Goal: Information Seeking & Learning: Learn about a topic

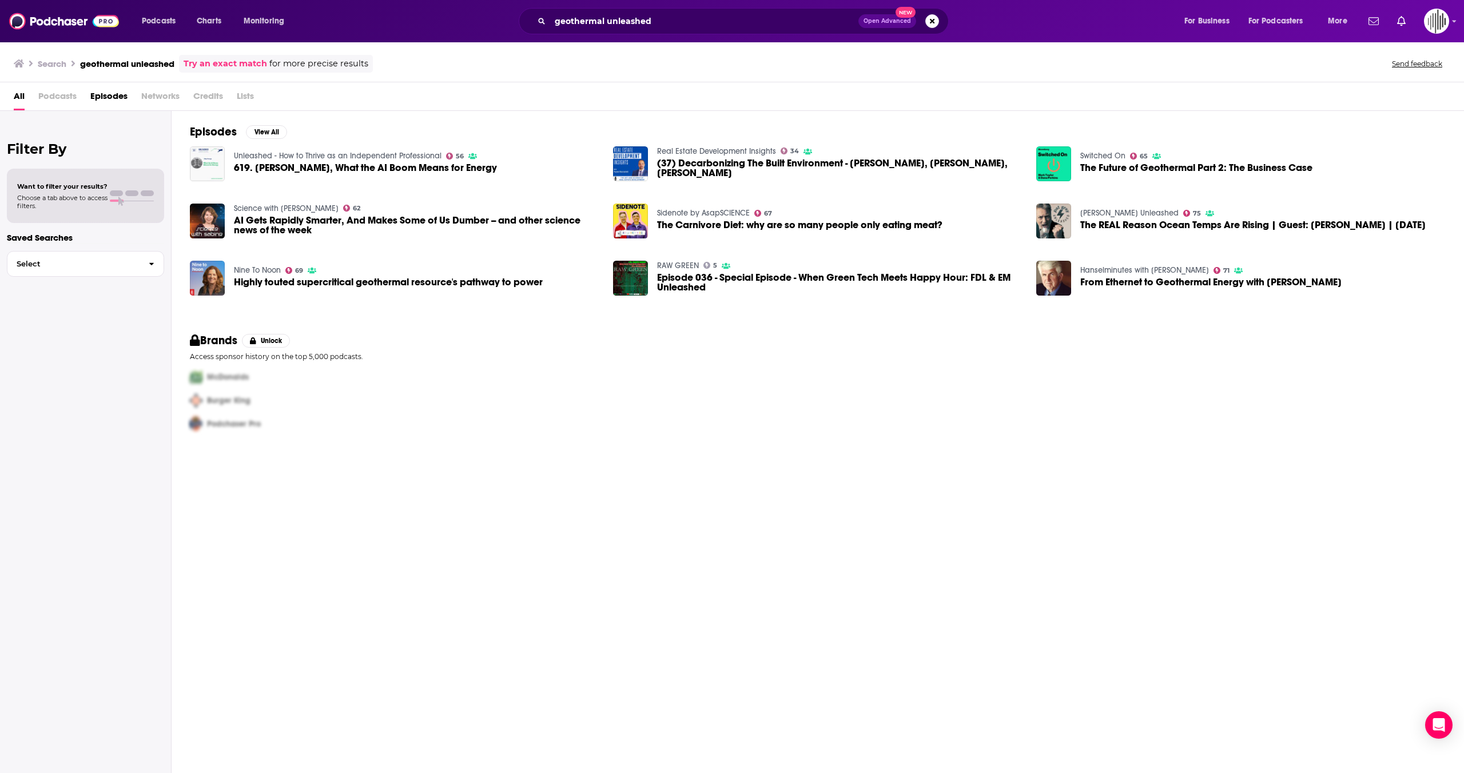
click at [311, 102] on div "All Podcasts Episodes Networks Credits Lists" at bounding box center [734, 98] width 1441 height 23
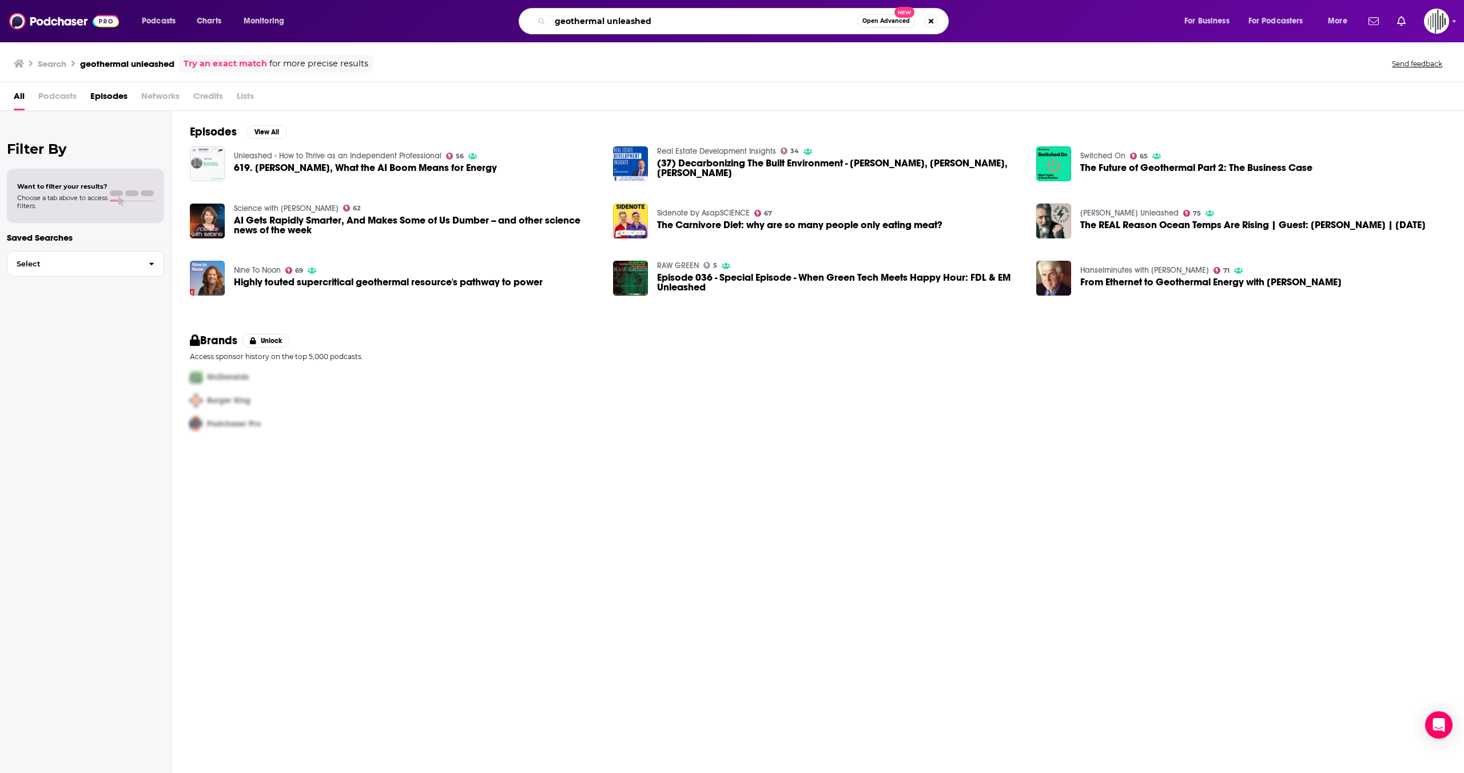
drag, startPoint x: 669, startPoint y: 18, endPoint x: 377, endPoint y: -18, distance: 295.0
click at [377, 0] on html "Podcasts Charts Monitoring geothermal unleashed Open Advanced New For Business …" at bounding box center [732, 386] width 1464 height 773
paste input "Energy Evolution: S&P Global"
type input "Energy Evolution: S&P Global"
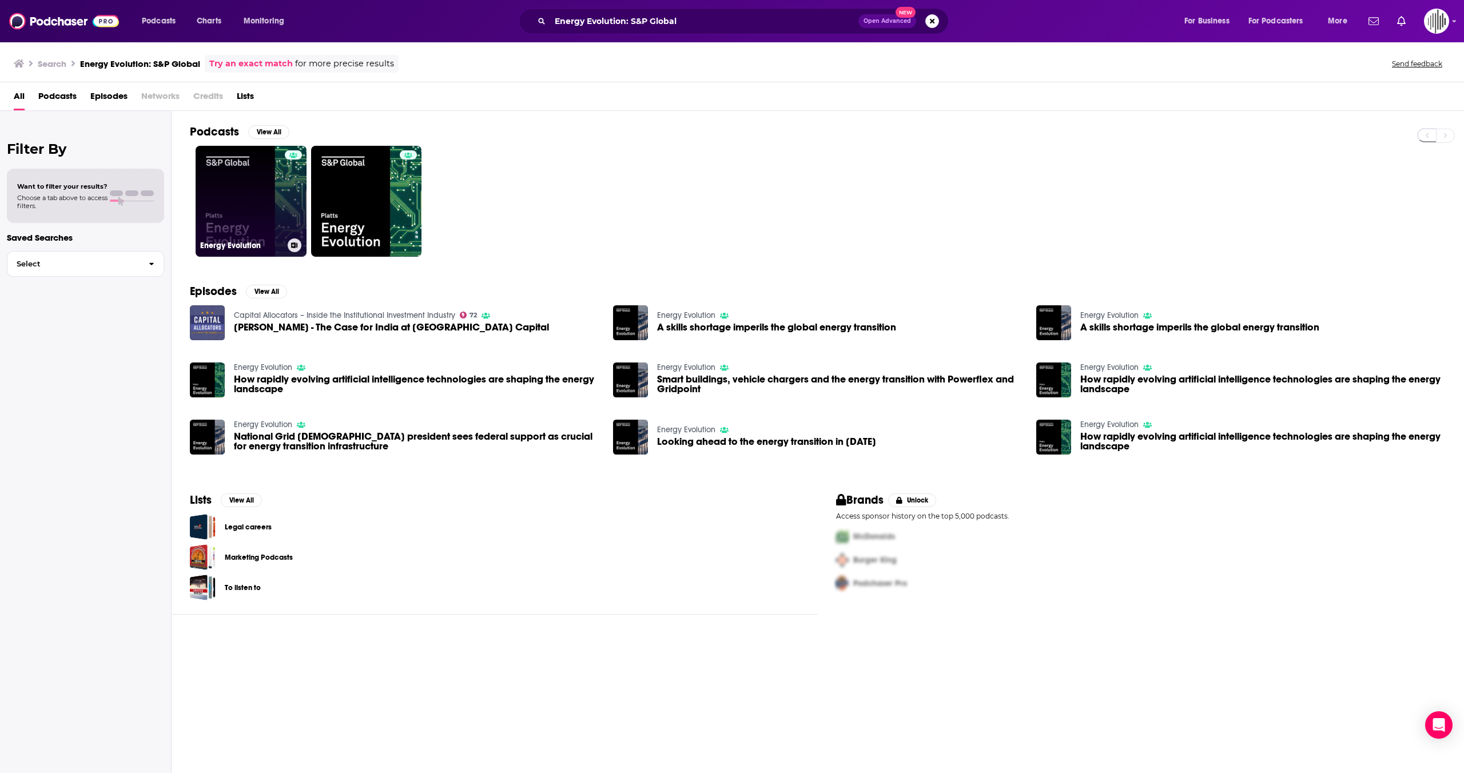
click at [261, 199] on link "Energy Evolution" at bounding box center [251, 201] width 111 height 111
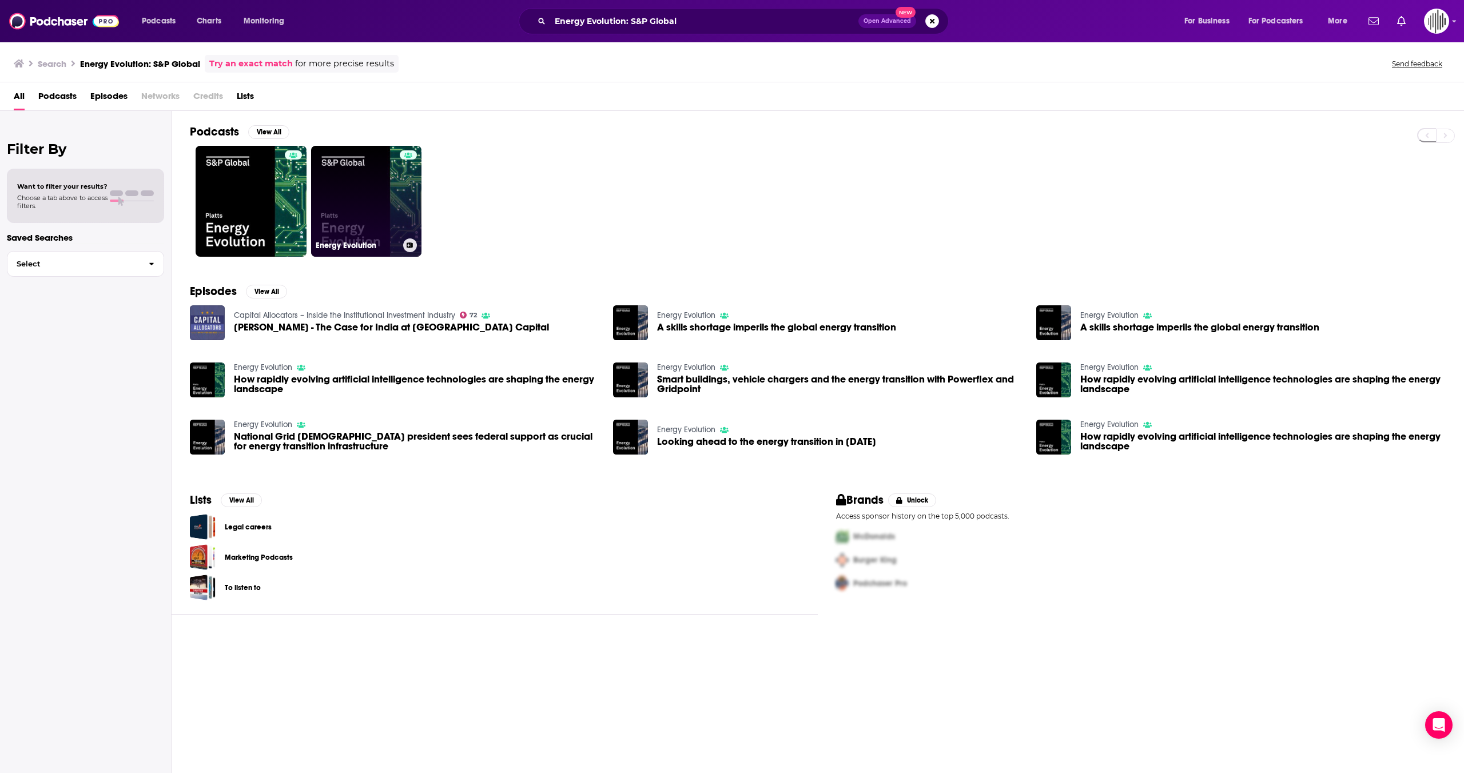
click at [354, 227] on link "Energy Evolution" at bounding box center [366, 201] width 111 height 111
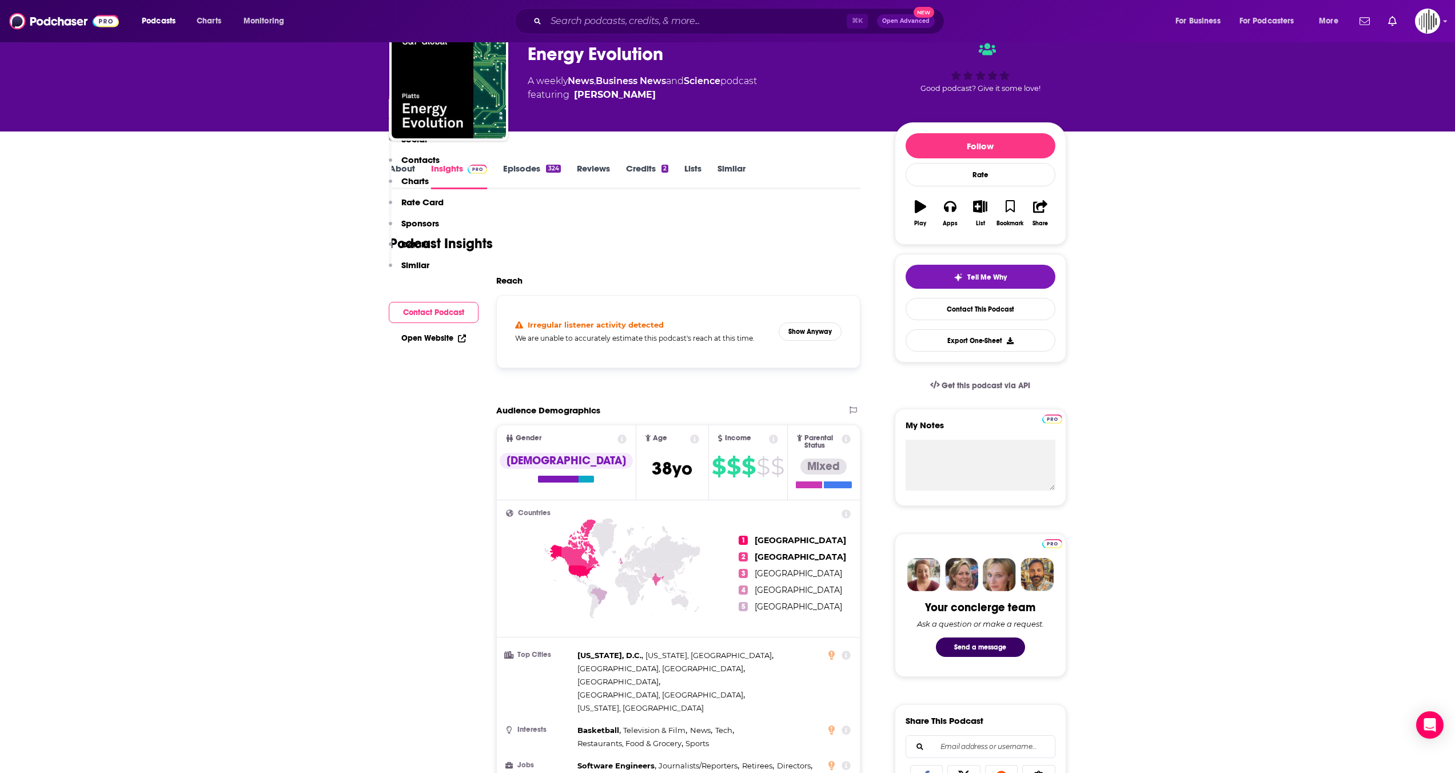
scroll to position [472, 0]
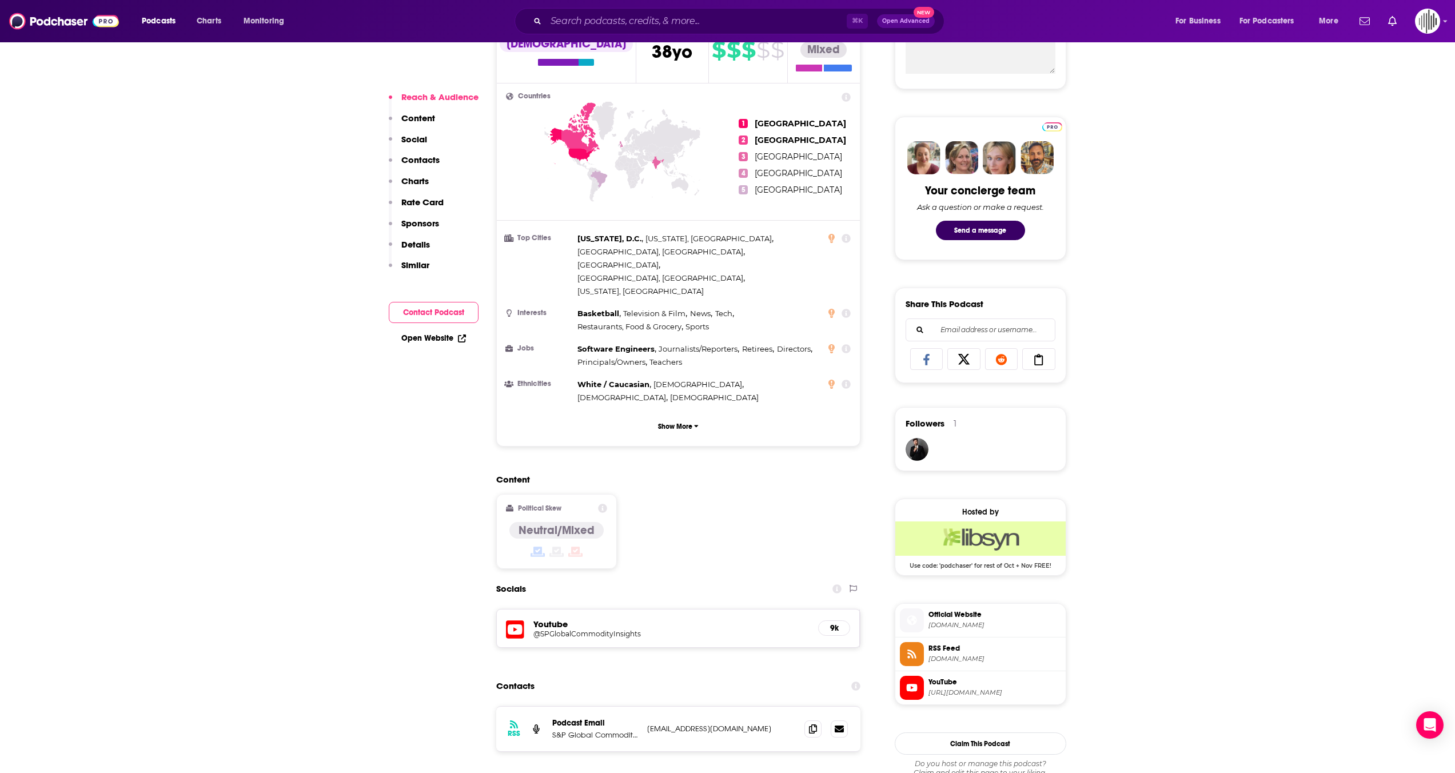
click at [568, 609] on div "Youtube @SPGlobalCommodityInsights 9k" at bounding box center [679, 628] width 364 height 38
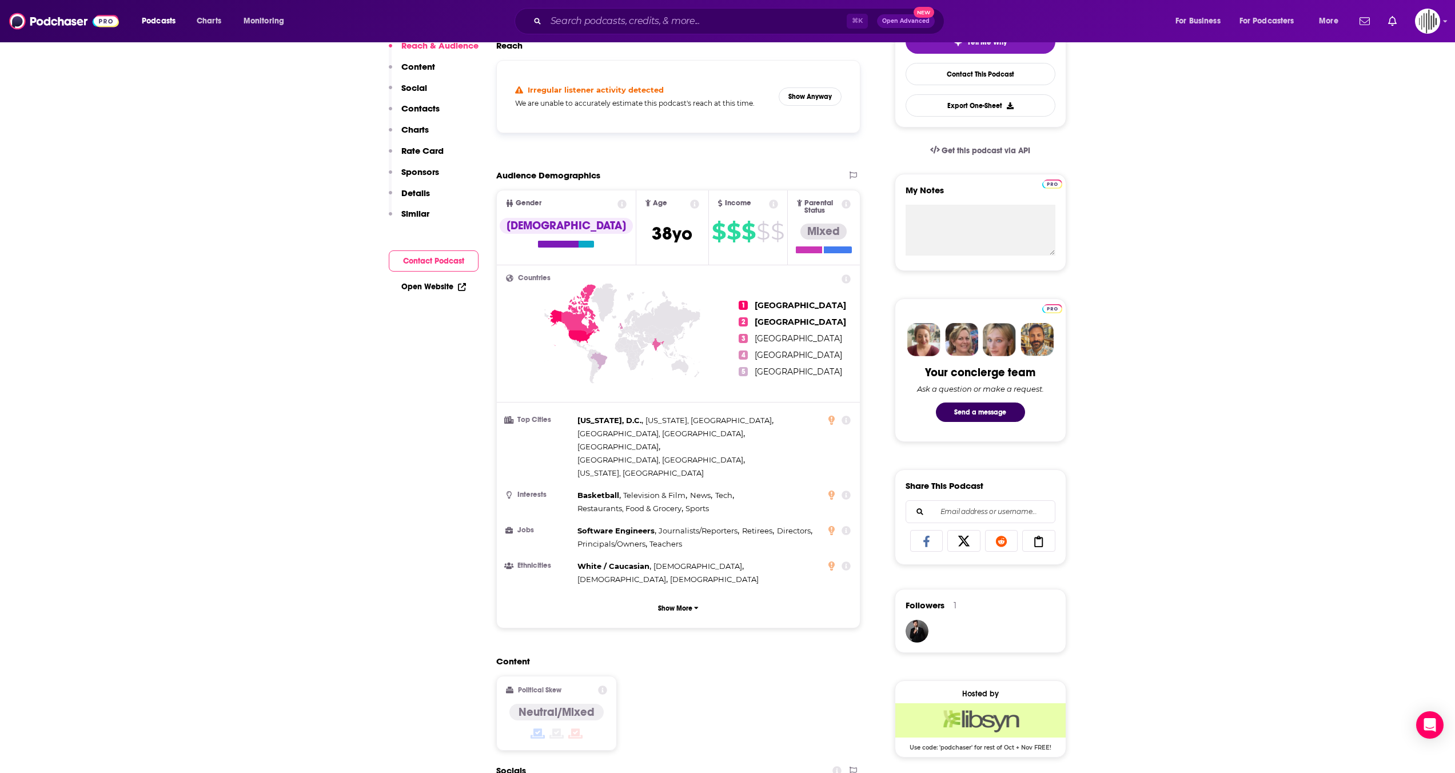
scroll to position [0, 0]
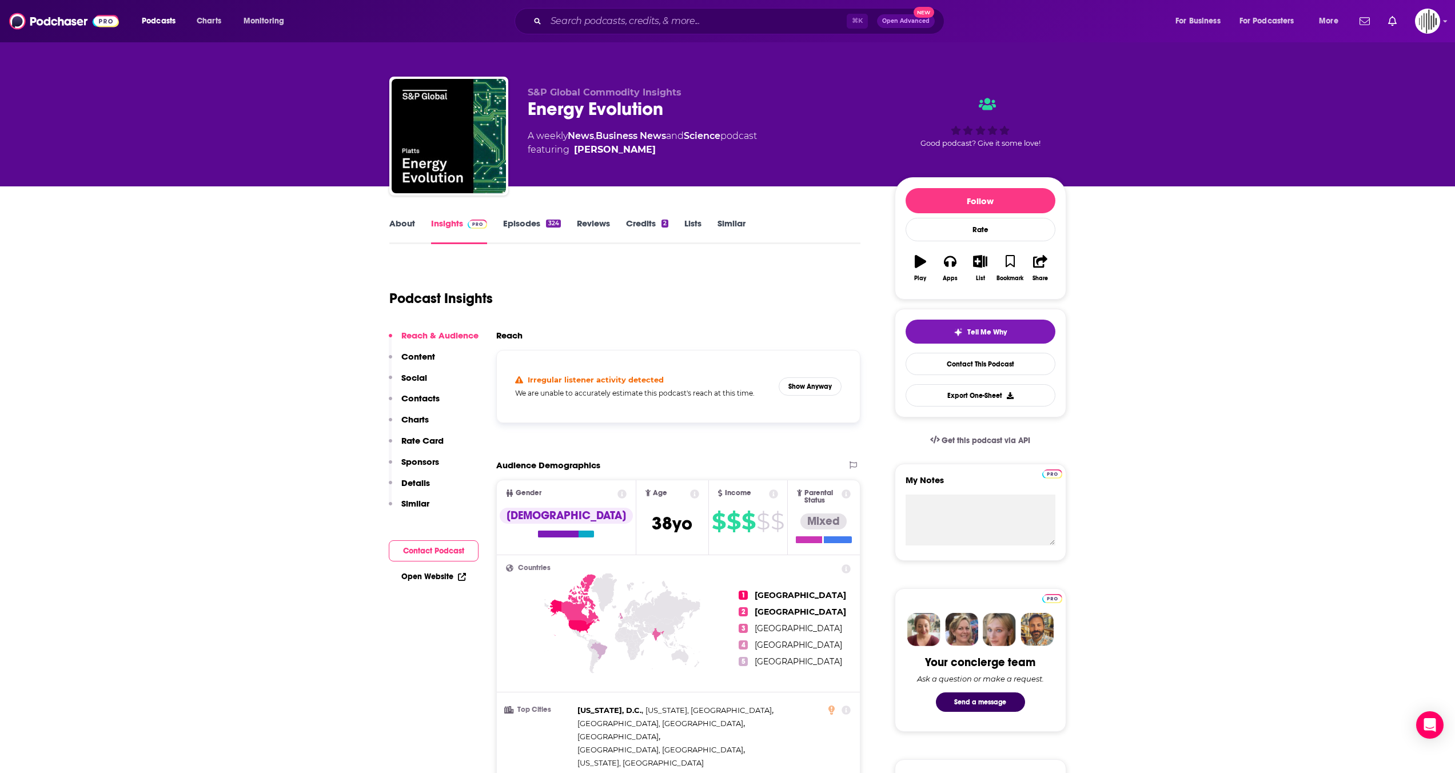
click at [533, 225] on link "Episodes 324" at bounding box center [531, 231] width 57 height 26
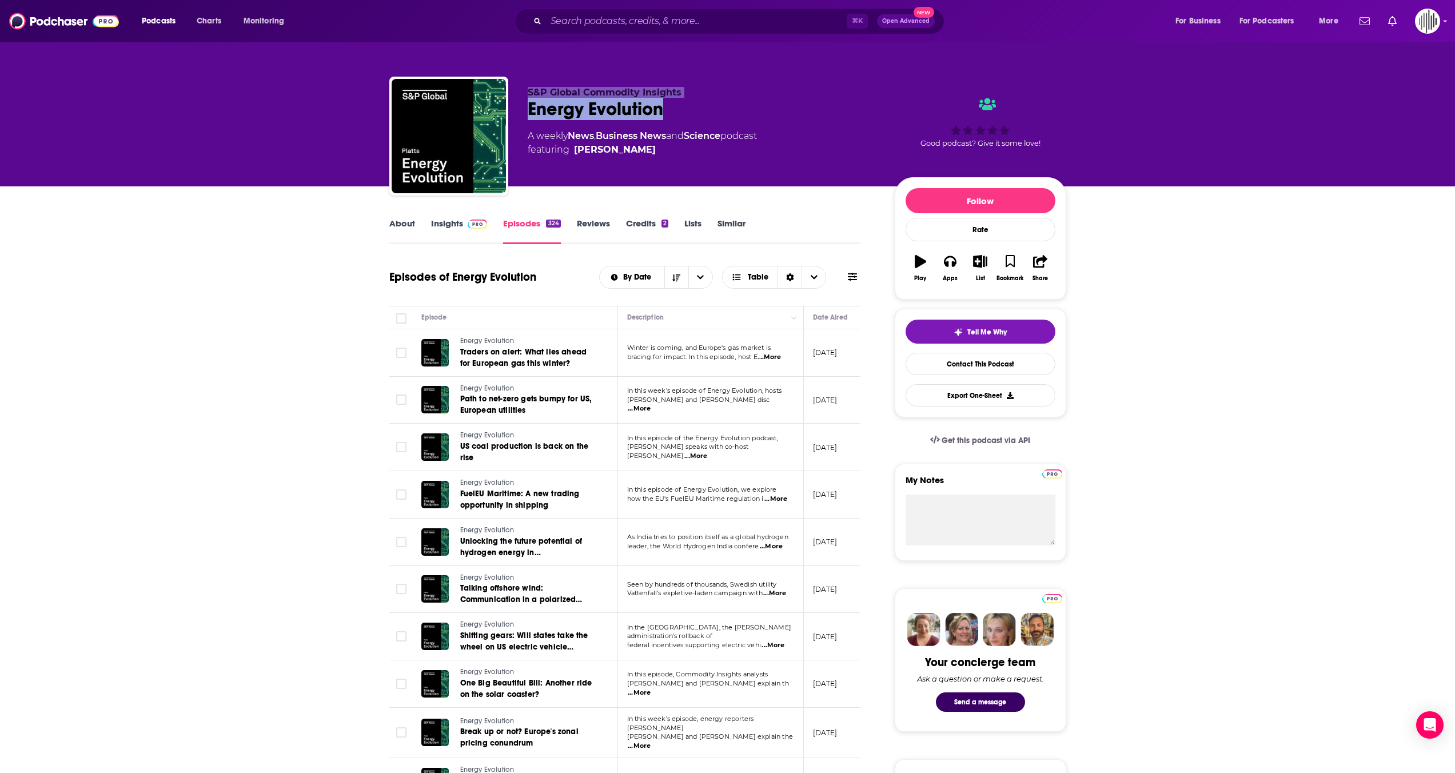
drag, startPoint x: 668, startPoint y: 106, endPoint x: 513, endPoint y: 79, distance: 157.3
click at [513, 79] on div "S&P Global Commodity Insights Energy Evolution A weekly News , Business News an…" at bounding box center [727, 138] width 677 height 123
copy div "S&P Global Commodity Insights Energy Evolution"
